Goal: Information Seeking & Learning: Learn about a topic

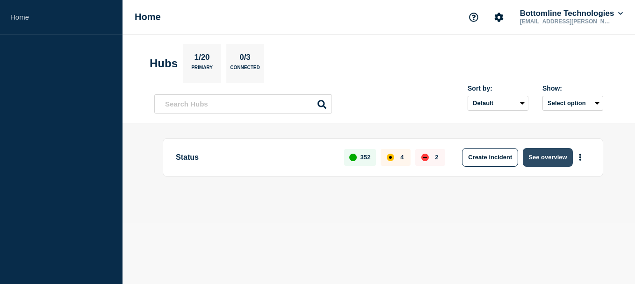
click at [533, 162] on button "See overview" at bounding box center [548, 157] width 50 height 19
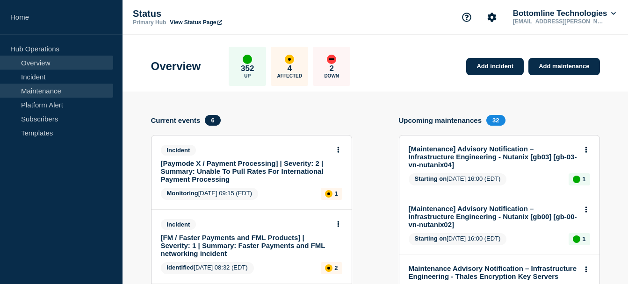
click at [44, 90] on link "Maintenance" at bounding box center [56, 91] width 113 height 14
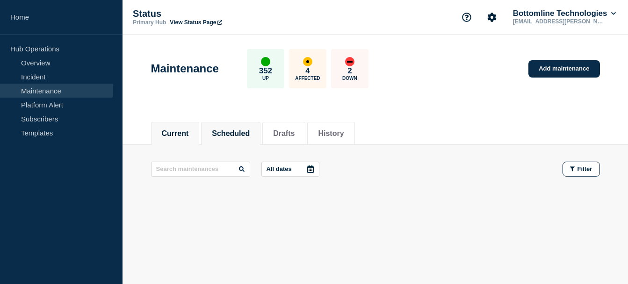
click at [248, 131] on button "Scheduled" at bounding box center [231, 133] width 38 height 8
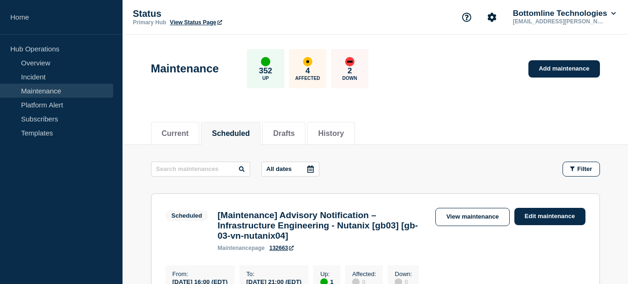
click at [311, 172] on icon at bounding box center [310, 168] width 7 height 7
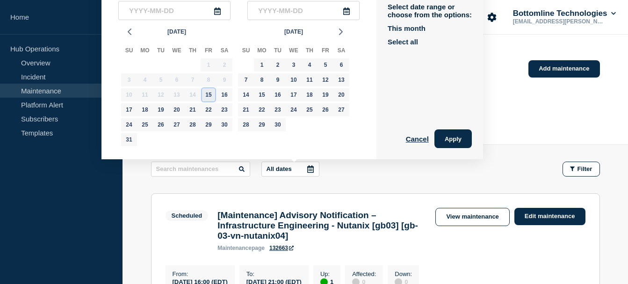
click at [209, 95] on div "15" at bounding box center [208, 94] width 13 height 13
type input "2025-08-15"
click at [147, 111] on div "18" at bounding box center [144, 109] width 13 height 13
type input "2025-08-18"
click at [455, 136] on button "Apply" at bounding box center [452, 138] width 37 height 19
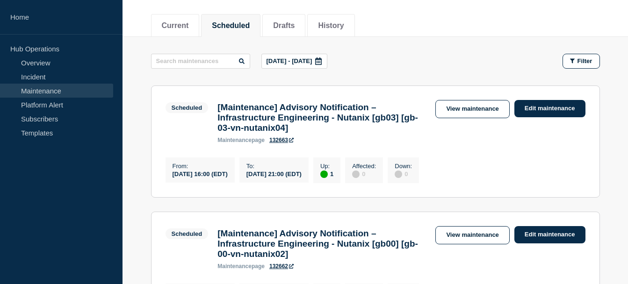
scroll to position [109, 0]
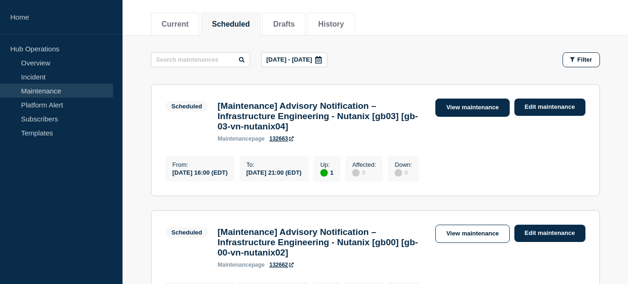
click at [468, 108] on link "View maintenance" at bounding box center [472, 108] width 74 height 18
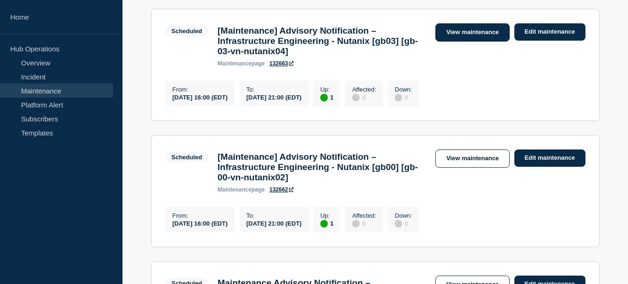
scroll to position [186, 0]
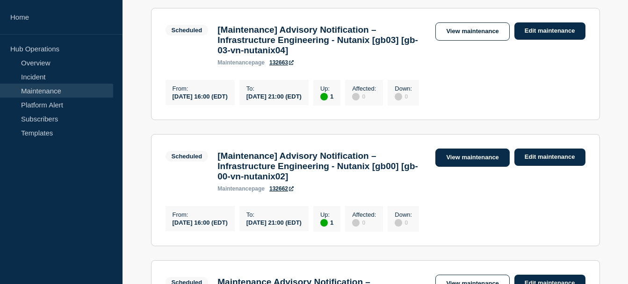
click at [461, 162] on link "View maintenance" at bounding box center [472, 158] width 74 height 18
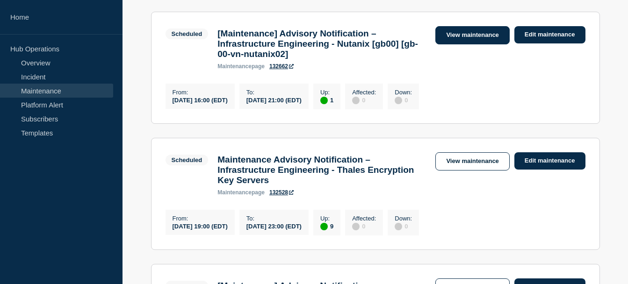
scroll to position [309, 0]
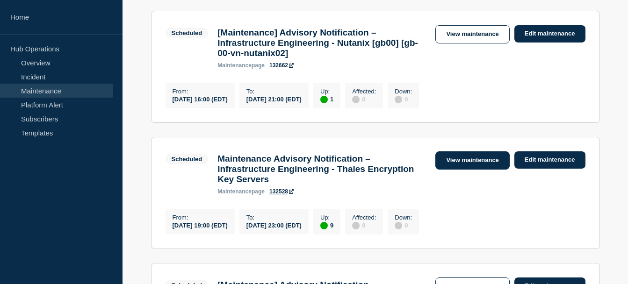
click at [458, 170] on link "View maintenance" at bounding box center [472, 160] width 74 height 18
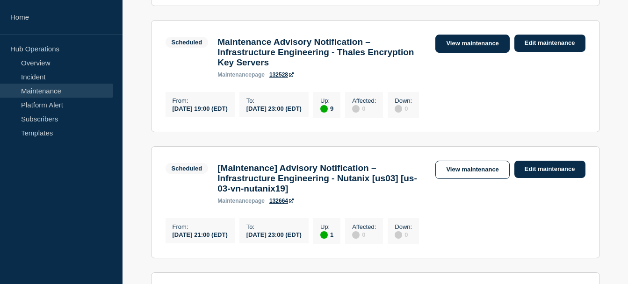
scroll to position [432, 0]
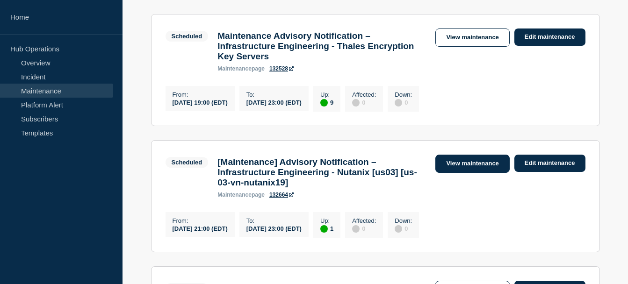
click at [458, 173] on link "View maintenance" at bounding box center [472, 164] width 74 height 18
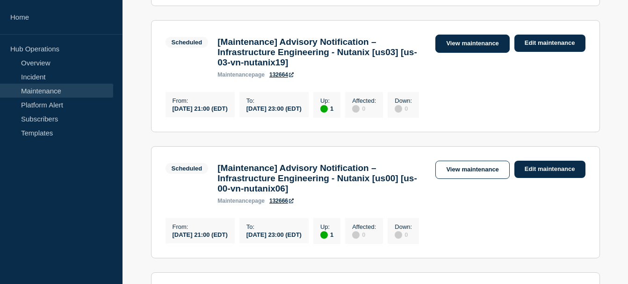
scroll to position [559, 0]
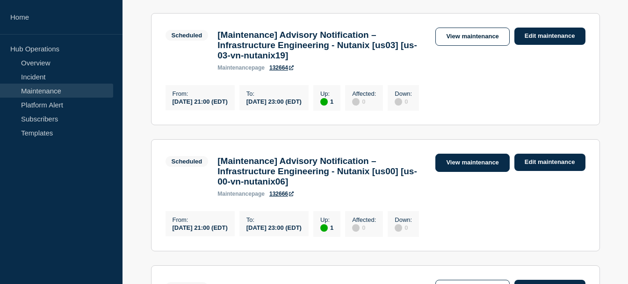
click at [456, 172] on link "View maintenance" at bounding box center [472, 163] width 74 height 18
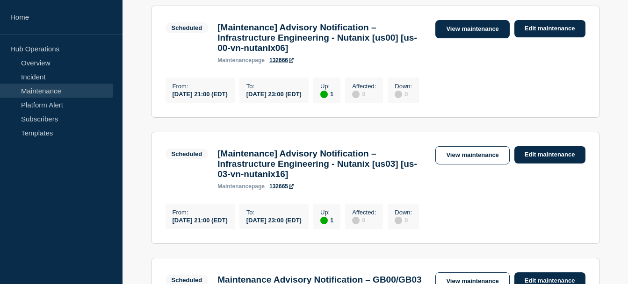
scroll to position [693, 0]
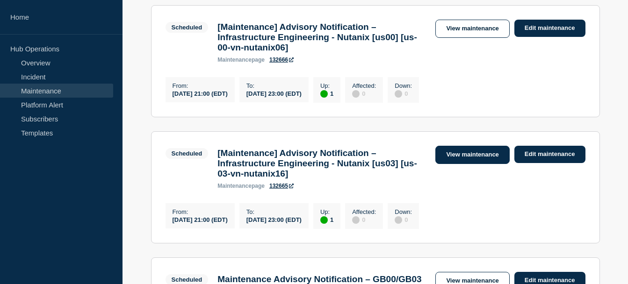
click at [454, 164] on link "View maintenance" at bounding box center [472, 155] width 74 height 18
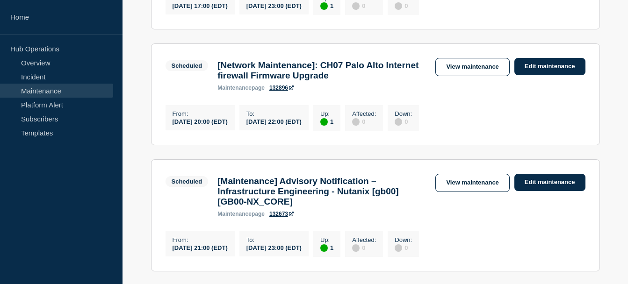
scroll to position [1037, 0]
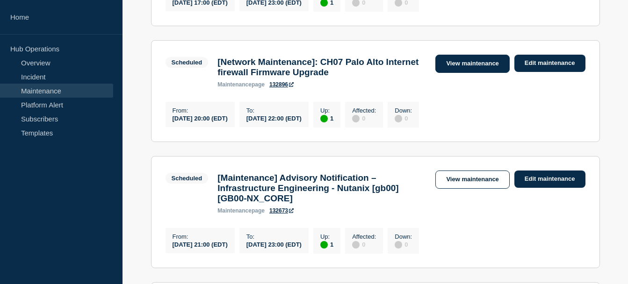
click at [457, 73] on link "View maintenance" at bounding box center [472, 64] width 74 height 18
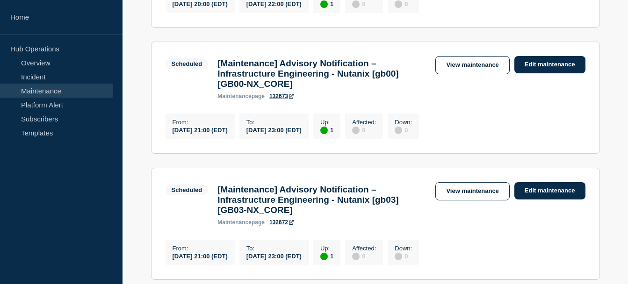
scroll to position [1158, 0]
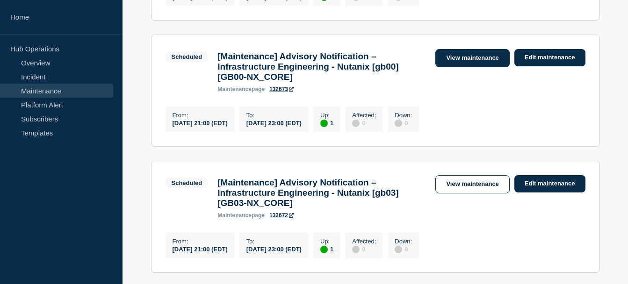
click at [471, 67] on link "View maintenance" at bounding box center [472, 58] width 74 height 18
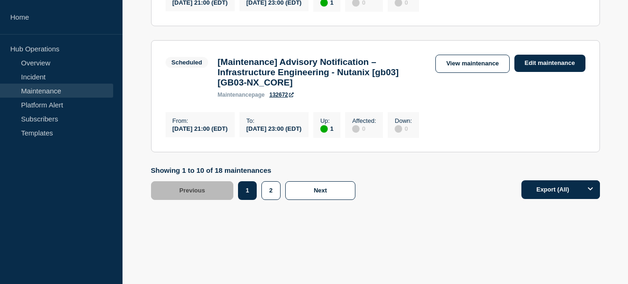
scroll to position [1282, 0]
click at [268, 200] on button "2" at bounding box center [270, 190] width 19 height 19
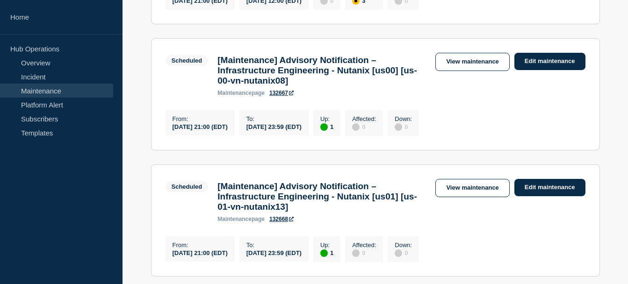
scroll to position [405, 0]
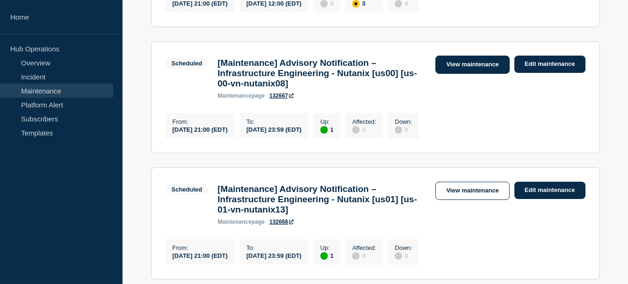
click at [471, 74] on link "View maintenance" at bounding box center [472, 65] width 74 height 18
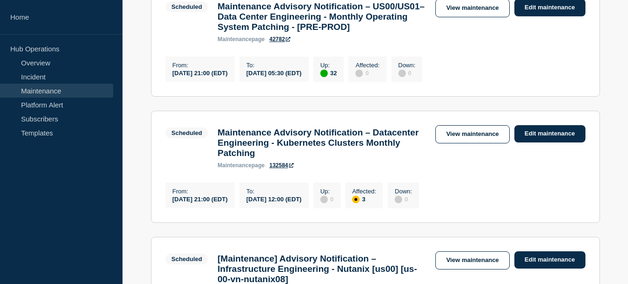
scroll to position [214, 0]
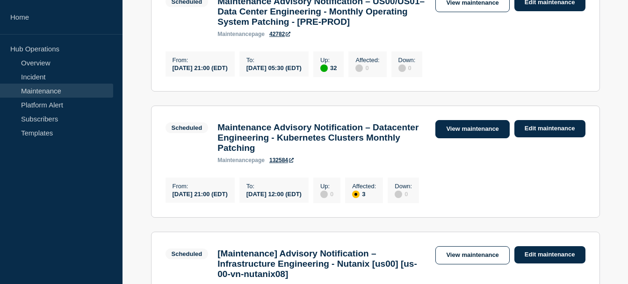
click at [466, 138] on link "View maintenance" at bounding box center [472, 129] width 74 height 18
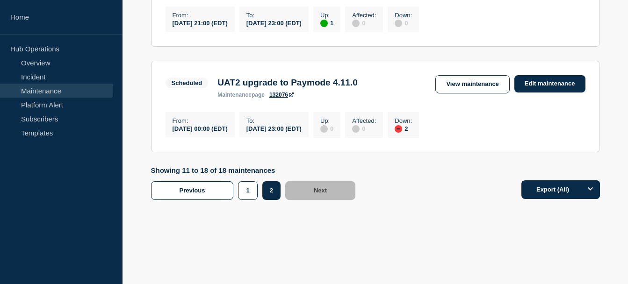
scroll to position [1088, 0]
click at [245, 188] on button "1" at bounding box center [247, 190] width 19 height 19
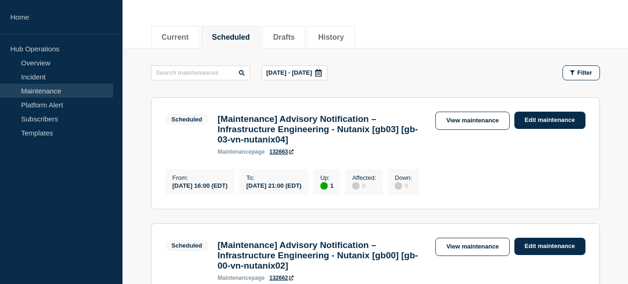
scroll to position [75, 0]
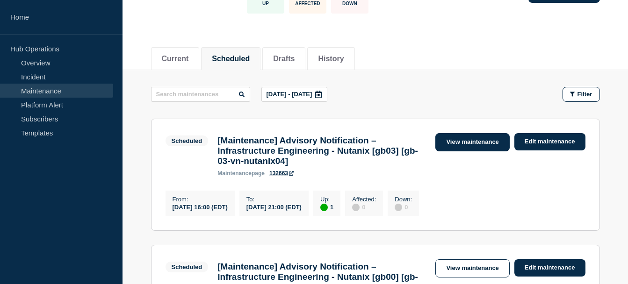
click at [447, 139] on link "View maintenance" at bounding box center [472, 142] width 74 height 18
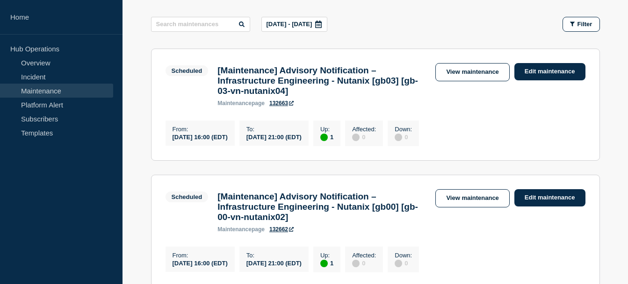
scroll to position [162, 0]
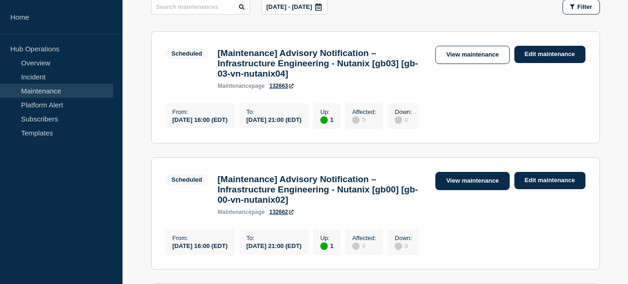
click at [469, 190] on link "View maintenance" at bounding box center [472, 181] width 74 height 18
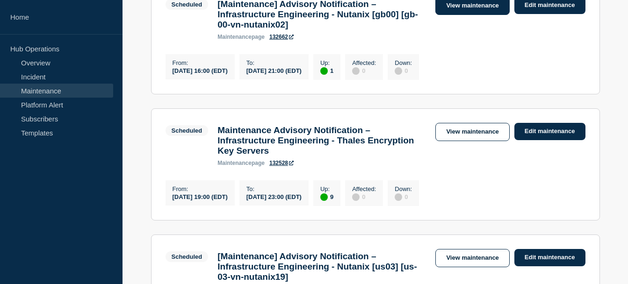
scroll to position [338, 0]
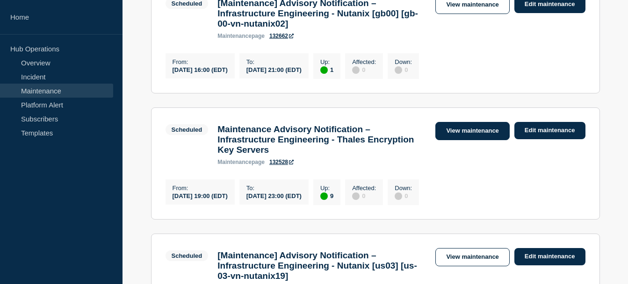
click at [473, 140] on link "View maintenance" at bounding box center [472, 131] width 74 height 18
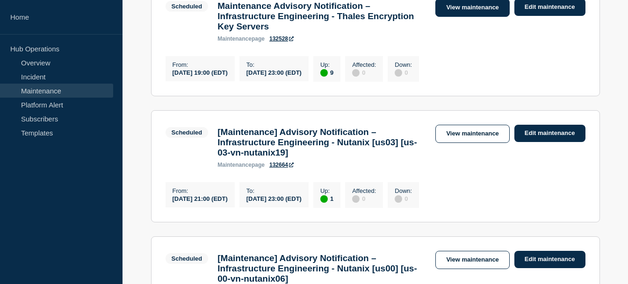
scroll to position [472, 0]
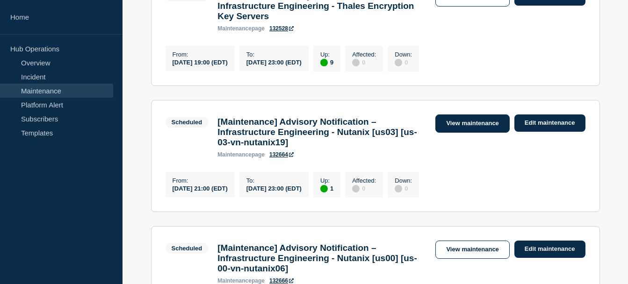
click at [465, 133] on link "View maintenance" at bounding box center [472, 124] width 74 height 18
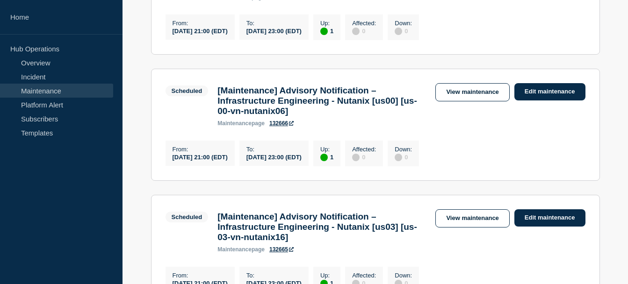
scroll to position [636, 0]
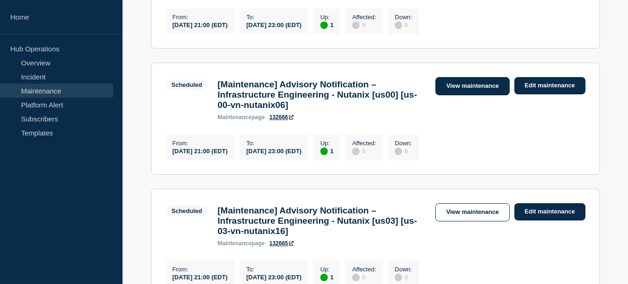
click at [459, 95] on link "View maintenance" at bounding box center [472, 86] width 74 height 18
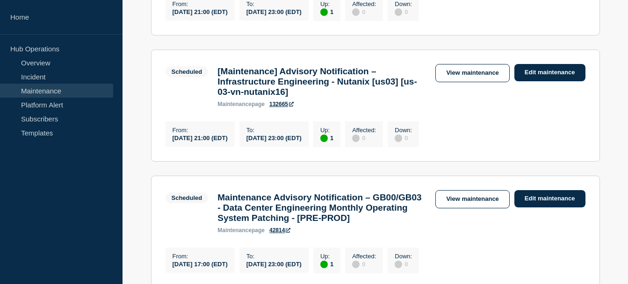
scroll to position [782, 0]
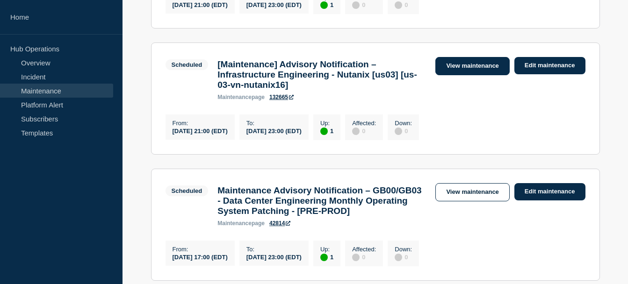
click at [459, 75] on link "View maintenance" at bounding box center [472, 66] width 74 height 18
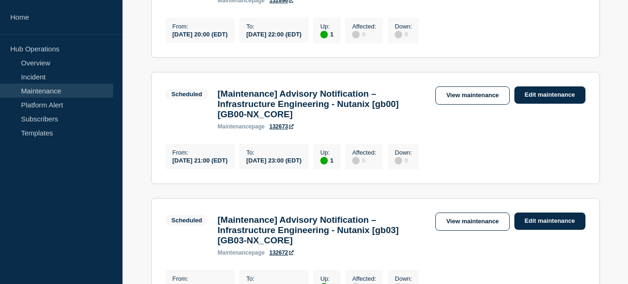
scroll to position [1159, 0]
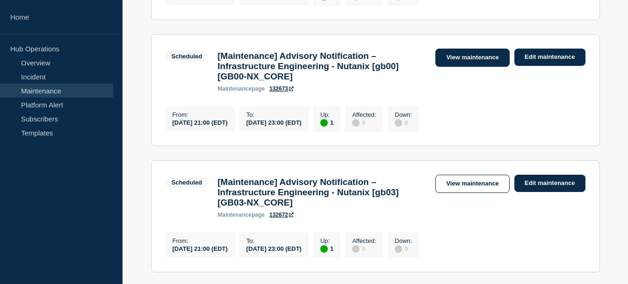
click at [461, 67] on link "View maintenance" at bounding box center [472, 58] width 74 height 18
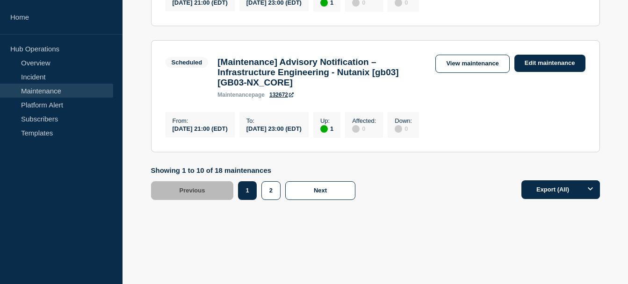
scroll to position [1333, 0]
click at [271, 200] on button "2" at bounding box center [270, 190] width 19 height 19
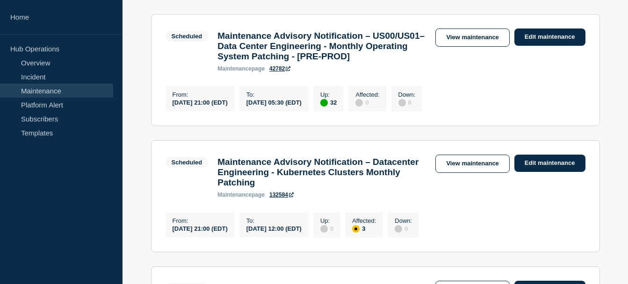
scroll to position [182, 0]
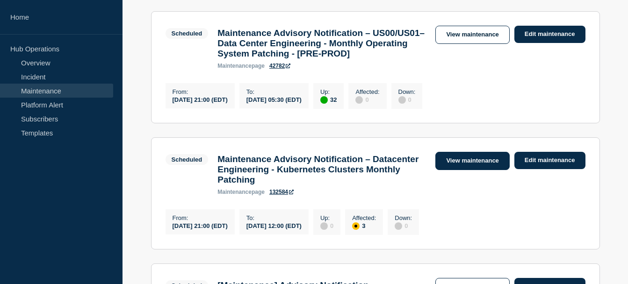
click at [464, 170] on link "View maintenance" at bounding box center [472, 161] width 74 height 18
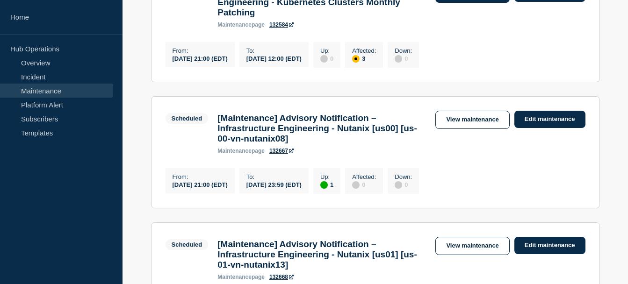
scroll to position [353, 0]
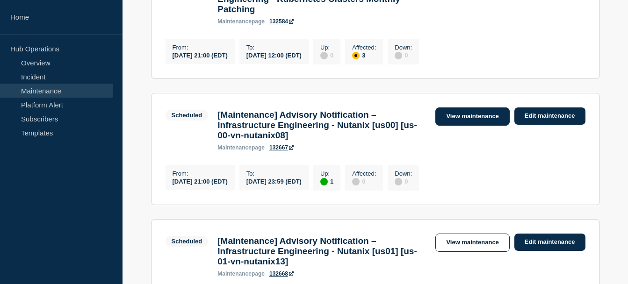
click at [463, 126] on link "View maintenance" at bounding box center [472, 116] width 74 height 18
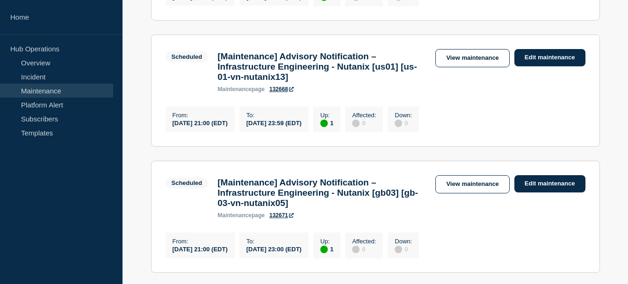
scroll to position [542, 0]
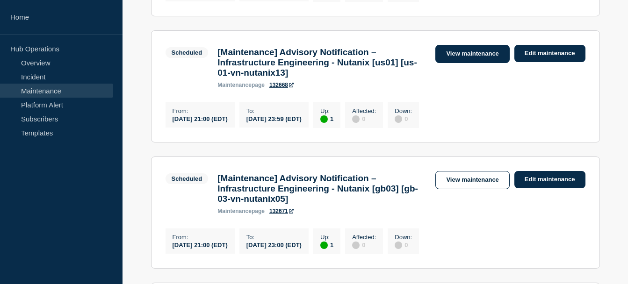
click at [464, 63] on link "View maintenance" at bounding box center [472, 54] width 74 height 18
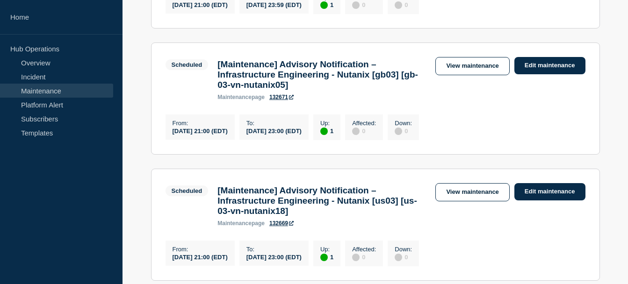
scroll to position [658, 0]
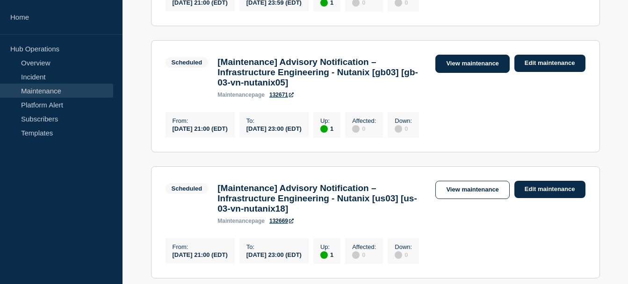
click at [460, 73] on link "View maintenance" at bounding box center [472, 64] width 74 height 18
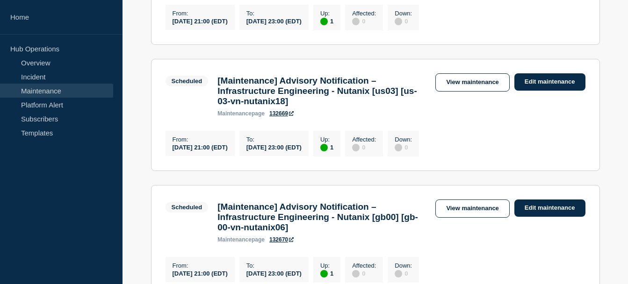
scroll to position [768, 0]
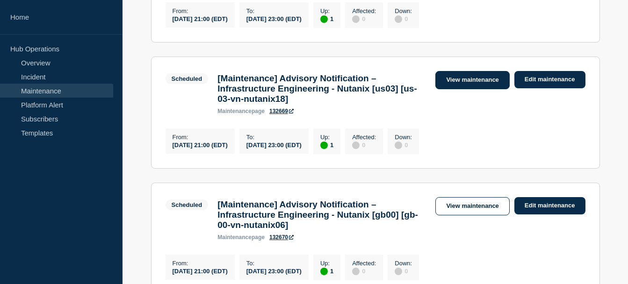
click at [458, 89] on link "View maintenance" at bounding box center [472, 80] width 74 height 18
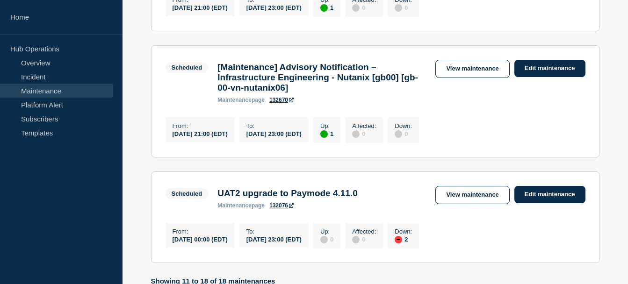
scroll to position [908, 0]
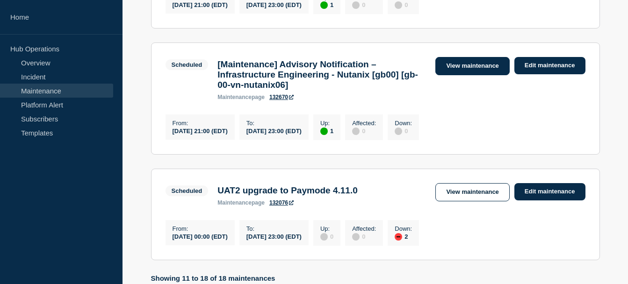
click at [457, 75] on link "View maintenance" at bounding box center [472, 66] width 74 height 18
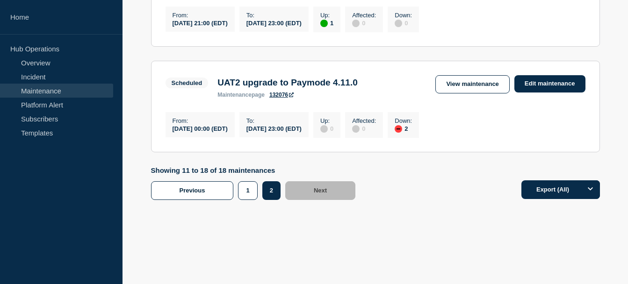
scroll to position [1088, 0]
click at [247, 192] on button "1" at bounding box center [247, 190] width 19 height 19
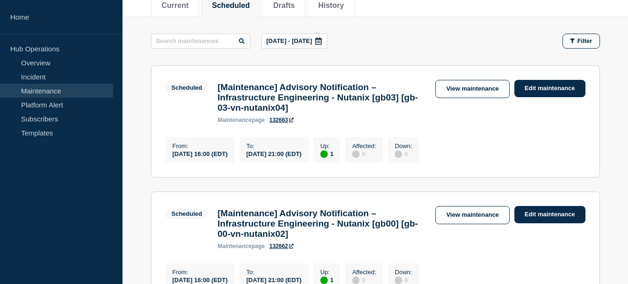
scroll to position [135, 0]
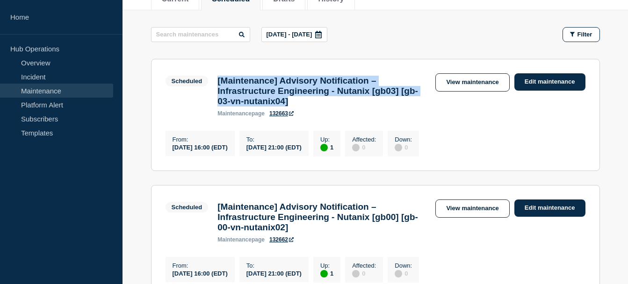
drag, startPoint x: 354, startPoint y: 111, endPoint x: 217, endPoint y: 82, distance: 140.4
click at [217, 82] on div "[Maintenance] Advisory Notification – Infrastructure Engineering - Nutanix [gb0…" at bounding box center [322, 96] width 218 height 41
click at [386, 107] on h3 "[Maintenance] Advisory Notification – Infrastructure Engineering - Nutanix [gb0…" at bounding box center [321, 91] width 208 height 31
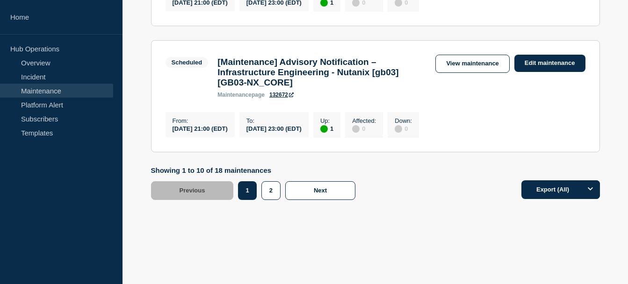
scroll to position [1368, 0]
click at [274, 188] on button "2" at bounding box center [270, 190] width 19 height 19
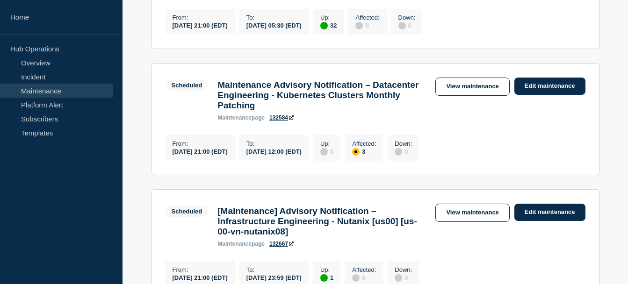
scroll to position [258, 0]
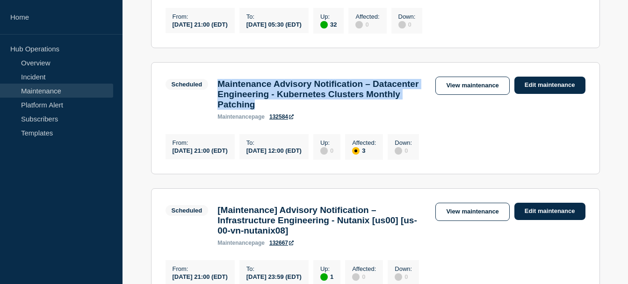
drag, startPoint x: 347, startPoint y: 136, endPoint x: 219, endPoint y: 103, distance: 132.6
click at [219, 103] on h3 "Maintenance Advisory Notification – Datacenter Engineering - Kubernetes Cluster…" at bounding box center [321, 94] width 208 height 31
drag, startPoint x: 219, startPoint y: 103, endPoint x: 322, endPoint y: 131, distance: 106.9
click at [322, 110] on h3 "Maintenance Advisory Notification – Datacenter Engineering - Kubernetes Cluster…" at bounding box center [321, 94] width 208 height 31
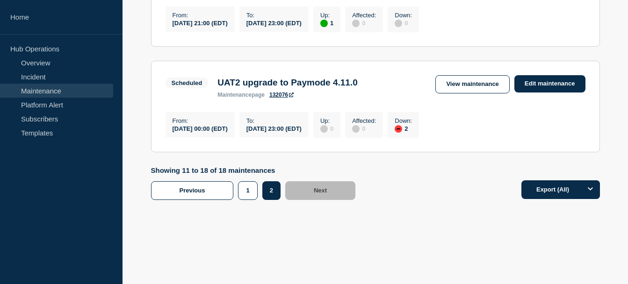
scroll to position [1053, 0]
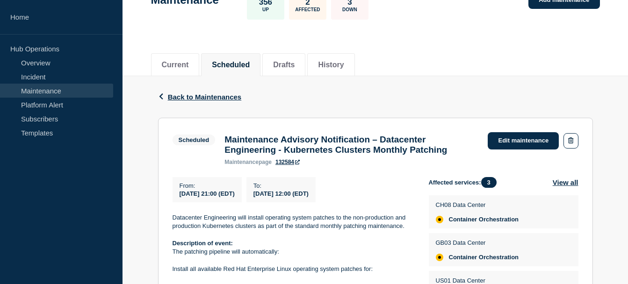
scroll to position [70, 0]
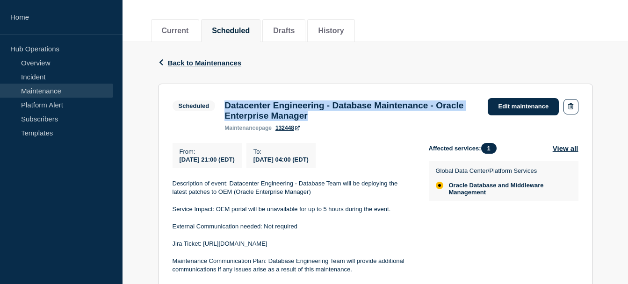
scroll to position [103, 0]
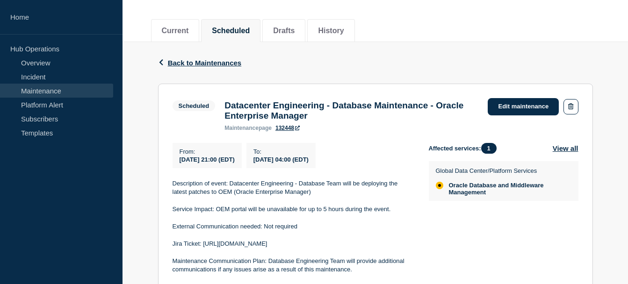
click at [408, 137] on section "Scheduled Datacenter Engineering - Database Maintenance - Oracle Enterprise Man…" at bounding box center [375, 208] width 435 height 248
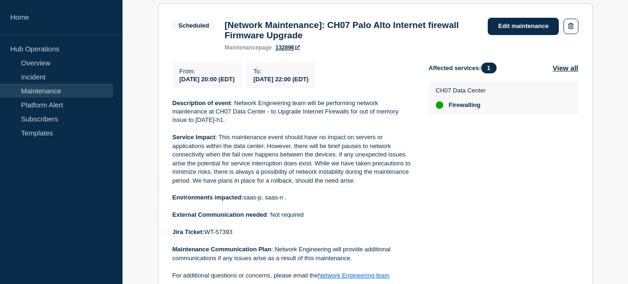
scroll to position [185, 0]
